Goal: Task Accomplishment & Management: Manage account settings

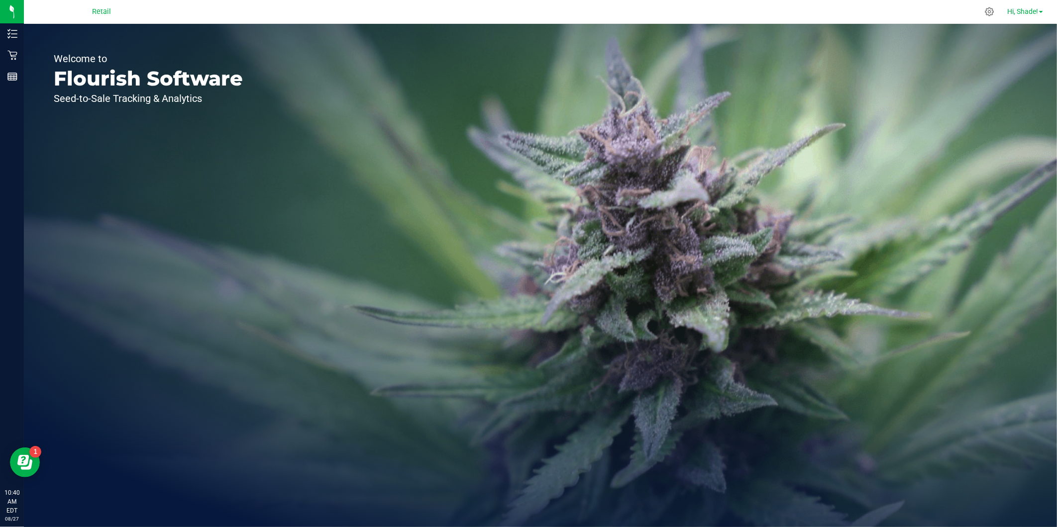
click at [1041, 8] on link "Hi, Shade!" at bounding box center [1025, 11] width 44 height 10
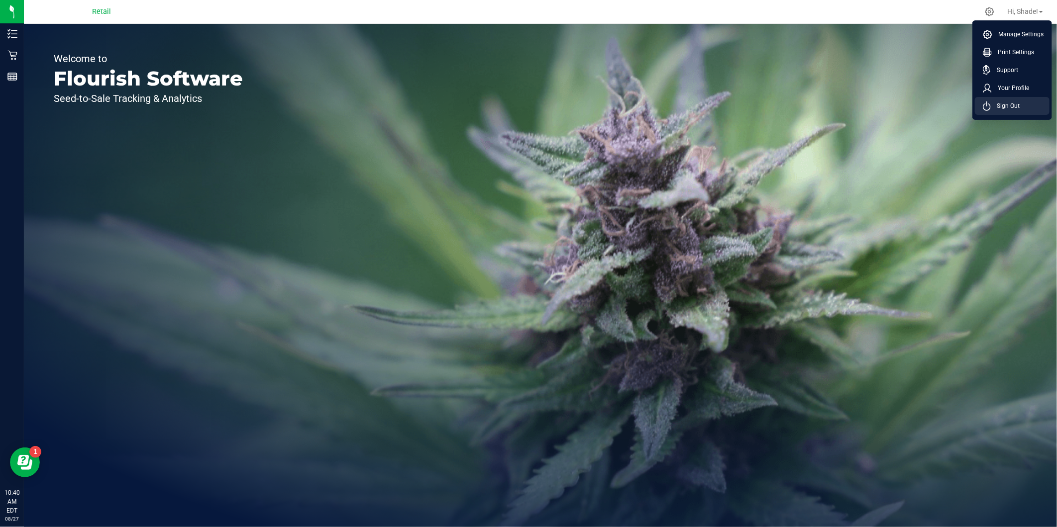
click at [1012, 103] on span "Sign Out" at bounding box center [1005, 106] width 29 height 10
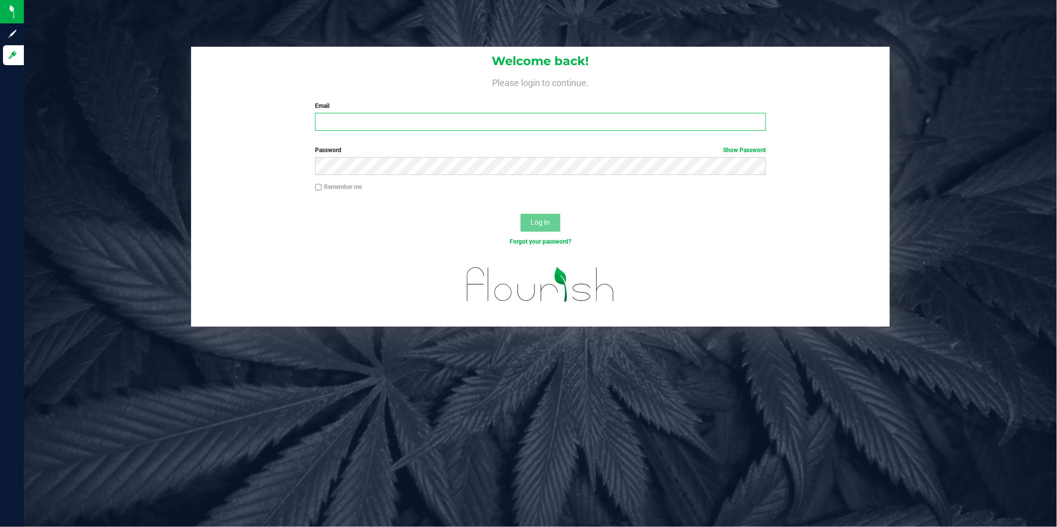
type input "[EMAIL_ADDRESS][DOMAIN_NAME]"
drag, startPoint x: 465, startPoint y: 122, endPoint x: 24, endPoint y: 122, distance: 440.8
click at [24, 122] on div "Welcome back! Please login to continue. Email [EMAIL_ADDRESS][DOMAIN_NAME] Requ…" at bounding box center [540, 187] width 1048 height 281
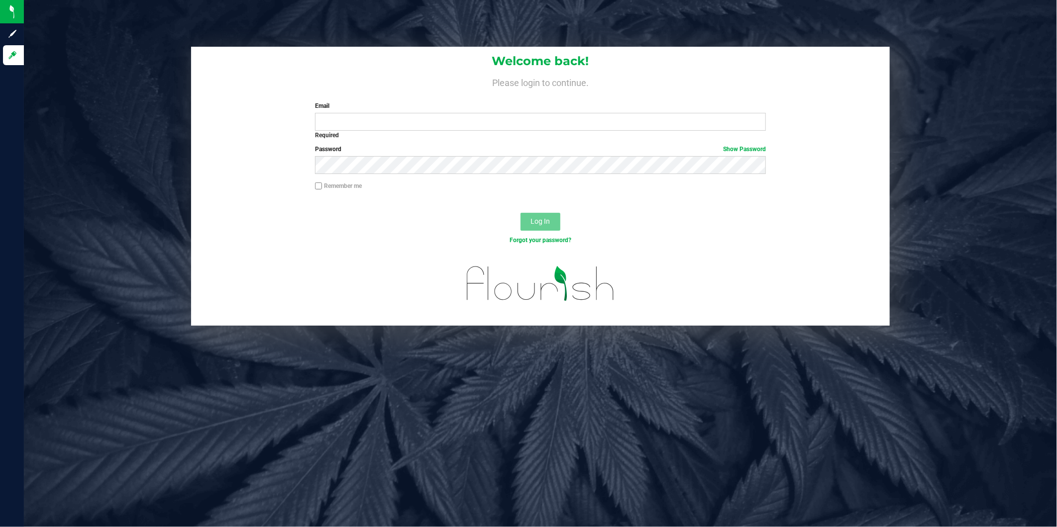
click at [211, 183] on div "Remember me" at bounding box center [540, 191] width 699 height 19
click at [114, 157] on div "Welcome back! Please login to continue. Email Required Please format your email…" at bounding box center [540, 186] width 1048 height 279
click at [337, 121] on input "Email" at bounding box center [540, 122] width 451 height 18
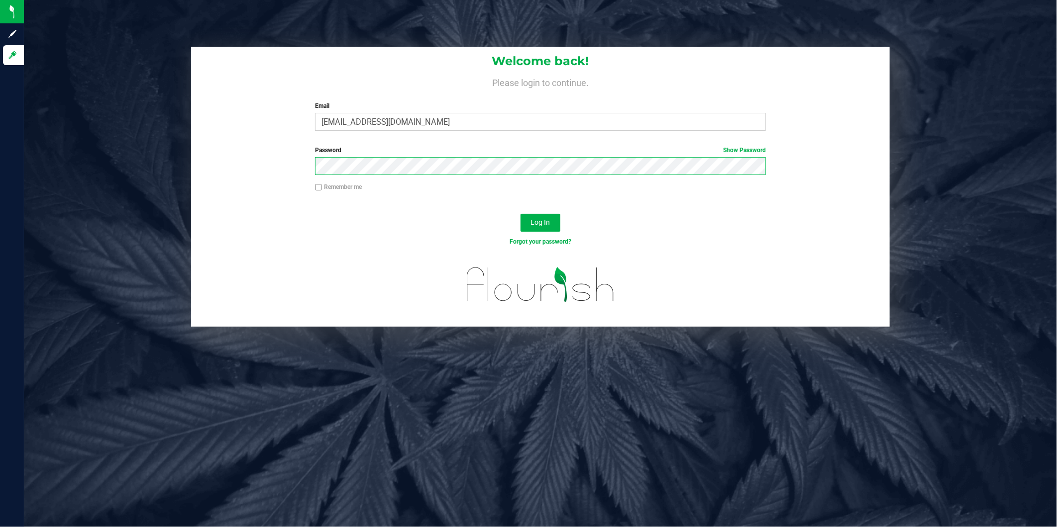
click at [520, 214] on button "Log In" at bounding box center [540, 223] width 40 height 18
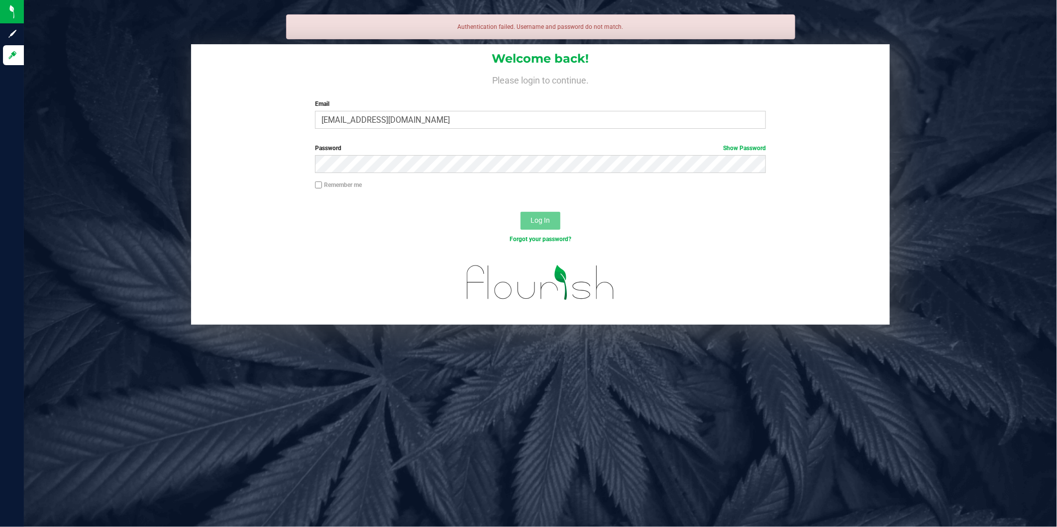
drag, startPoint x: 671, startPoint y: 213, endPoint x: 505, endPoint y: 204, distance: 165.4
click at [671, 214] on div "Log In" at bounding box center [540, 223] width 699 height 33
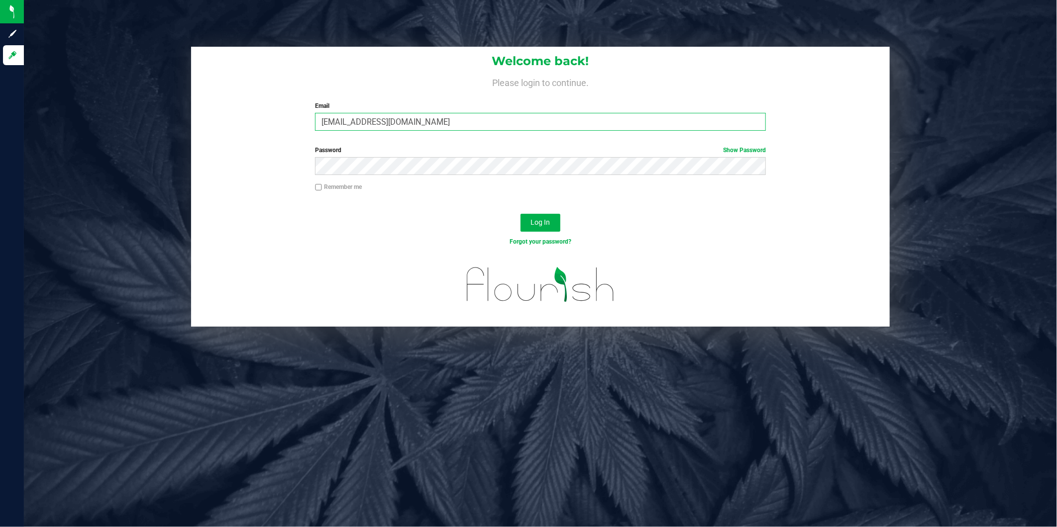
click at [439, 122] on input "[EMAIL_ADDRESS][DOMAIN_NAME]" at bounding box center [540, 122] width 451 height 18
click at [520, 214] on button "Log In" at bounding box center [540, 223] width 40 height 18
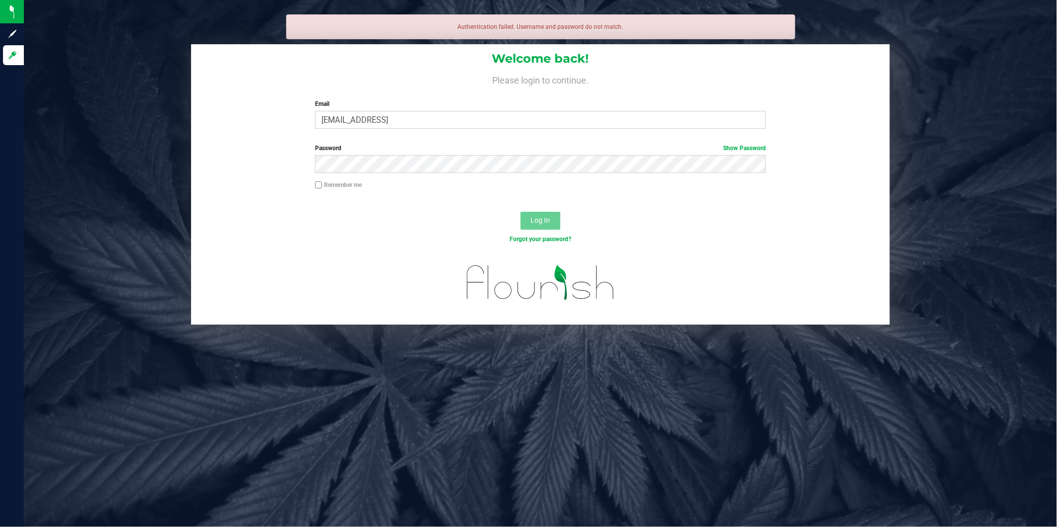
click at [418, 111] on div "Email [EMAIL_ADDRESS] Required Please format your email correctly." at bounding box center [540, 114] width 466 height 29
click at [409, 117] on input "[EMAIL_ADDRESS]" at bounding box center [540, 120] width 451 height 18
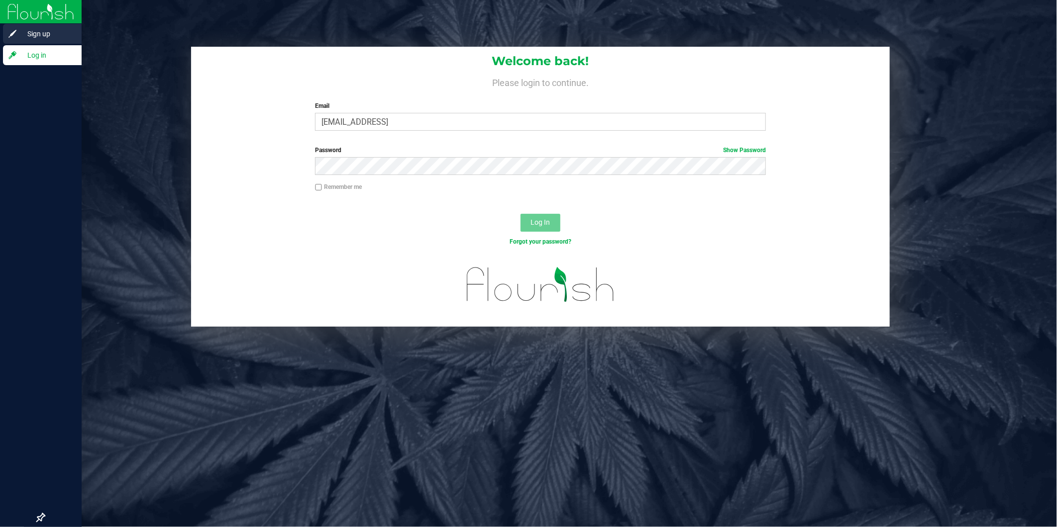
click at [28, 36] on span "Sign up" at bounding box center [47, 34] width 60 height 12
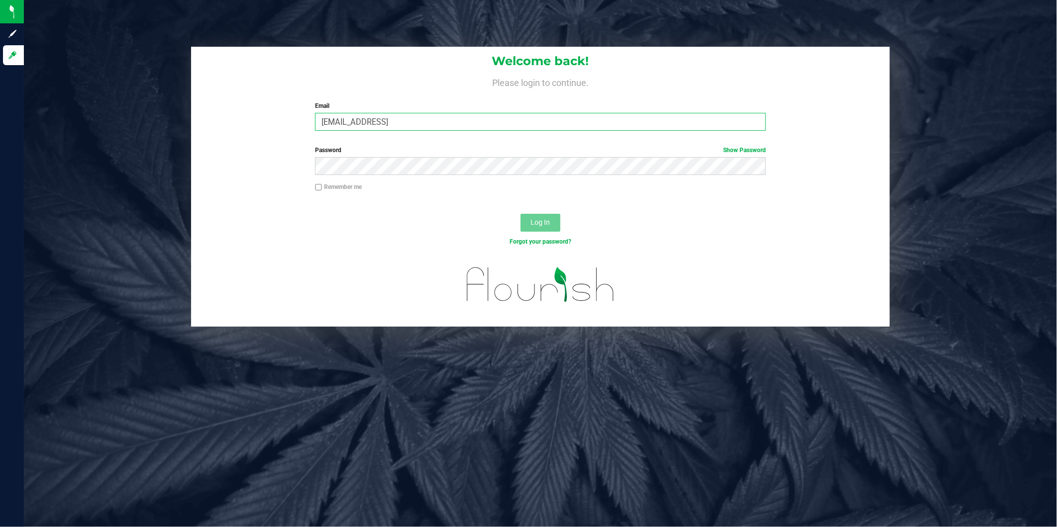
click at [407, 118] on input "[EMAIL_ADDRESS]" at bounding box center [540, 122] width 451 height 18
type input "[EMAIL_ADDRESS][DOMAIN_NAME]"
click at [520, 214] on button "Log In" at bounding box center [540, 223] width 40 height 18
